Goal: Information Seeking & Learning: Learn about a topic

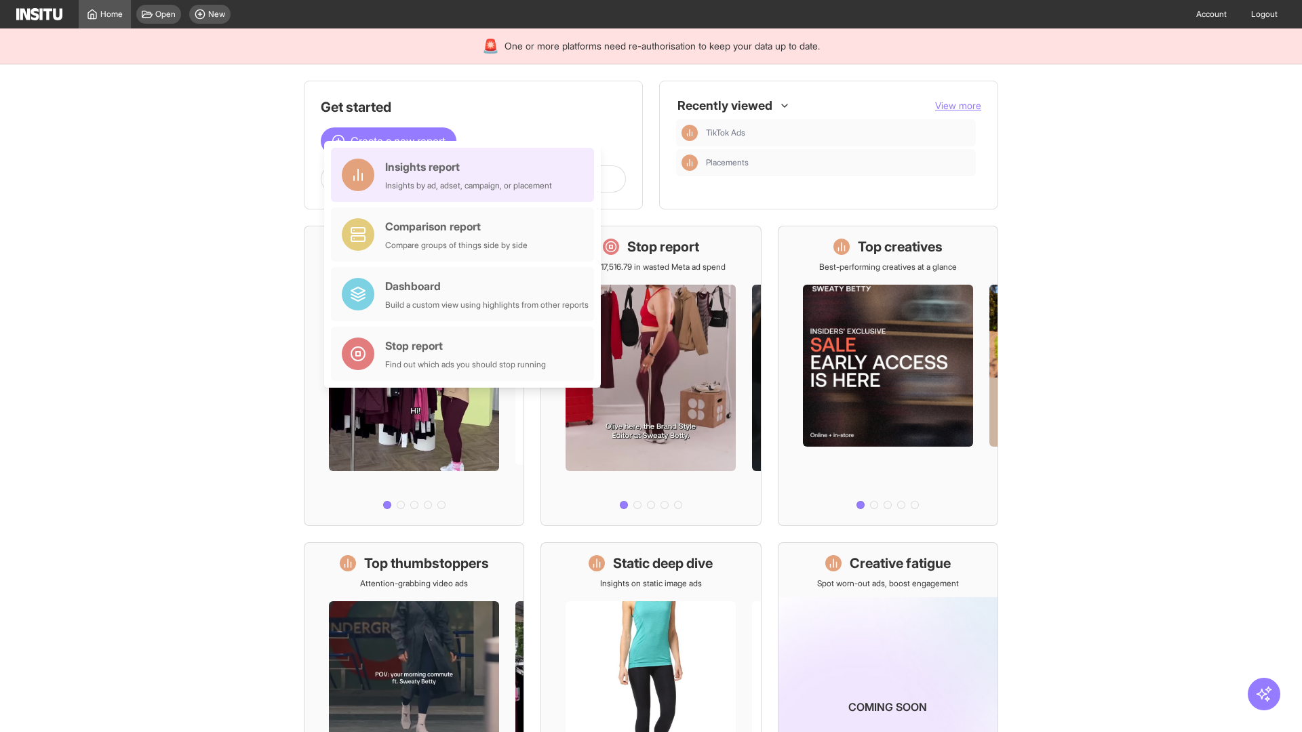
click at [466, 175] on div "Insights report Insights by ad, adset, campaign, or placement" at bounding box center [468, 175] width 167 height 33
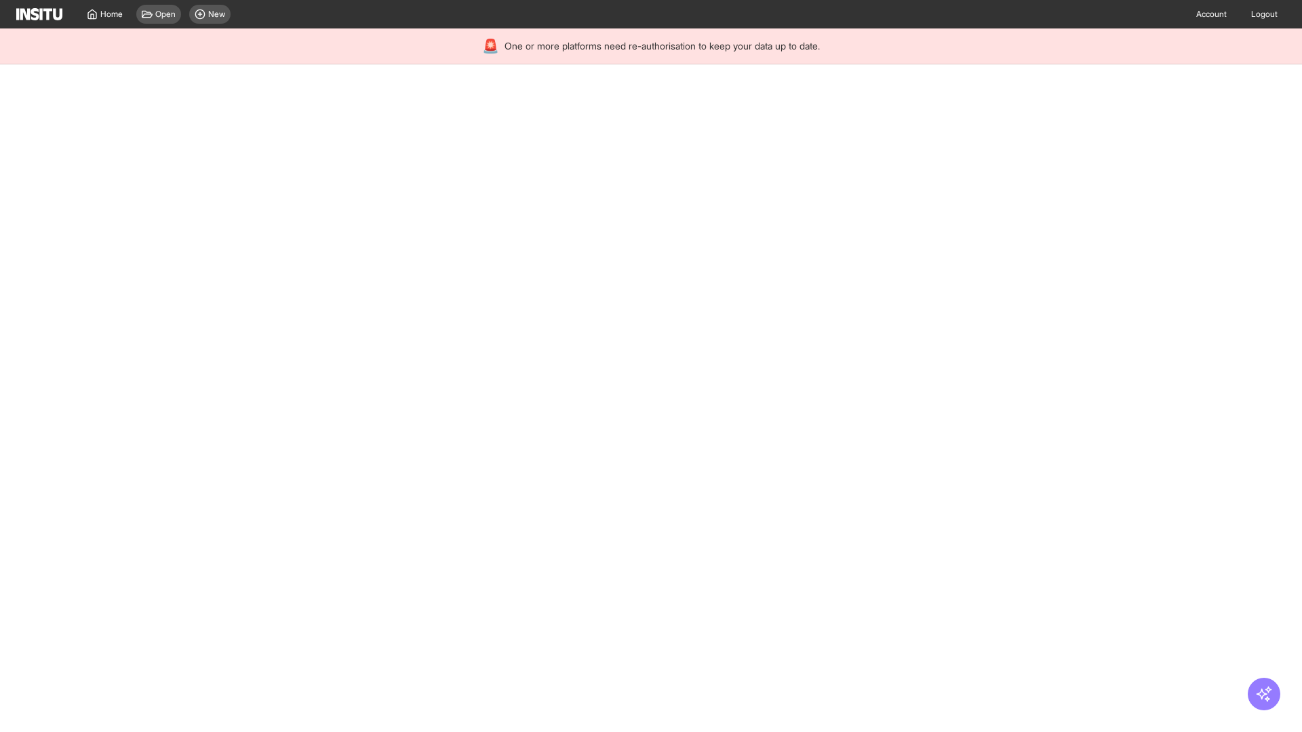
select select "**"
